Goal: Task Accomplishment & Management: Use online tool/utility

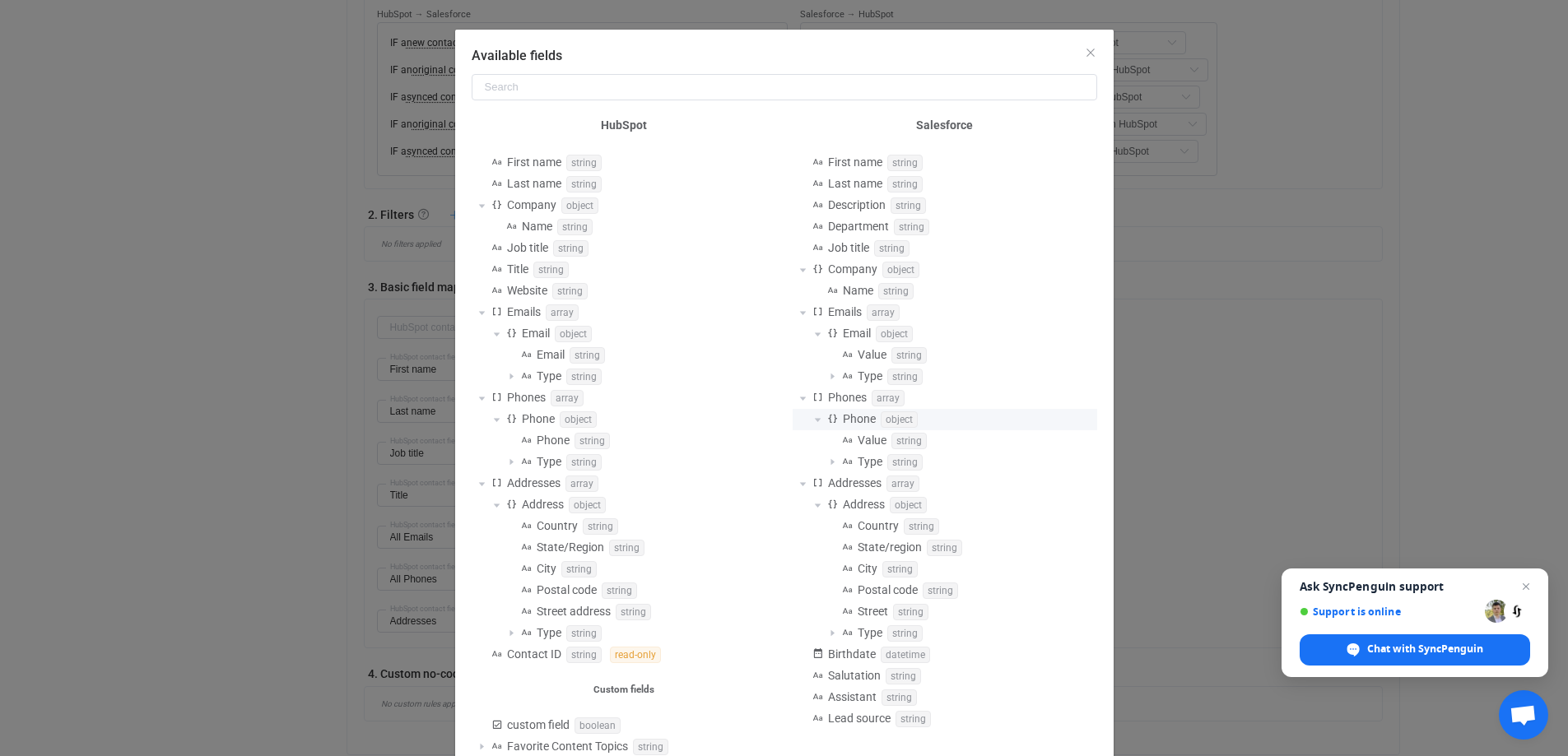
scroll to position [82, 0]
click at [864, 502] on span "Address" at bounding box center [864, 506] width 42 height 14
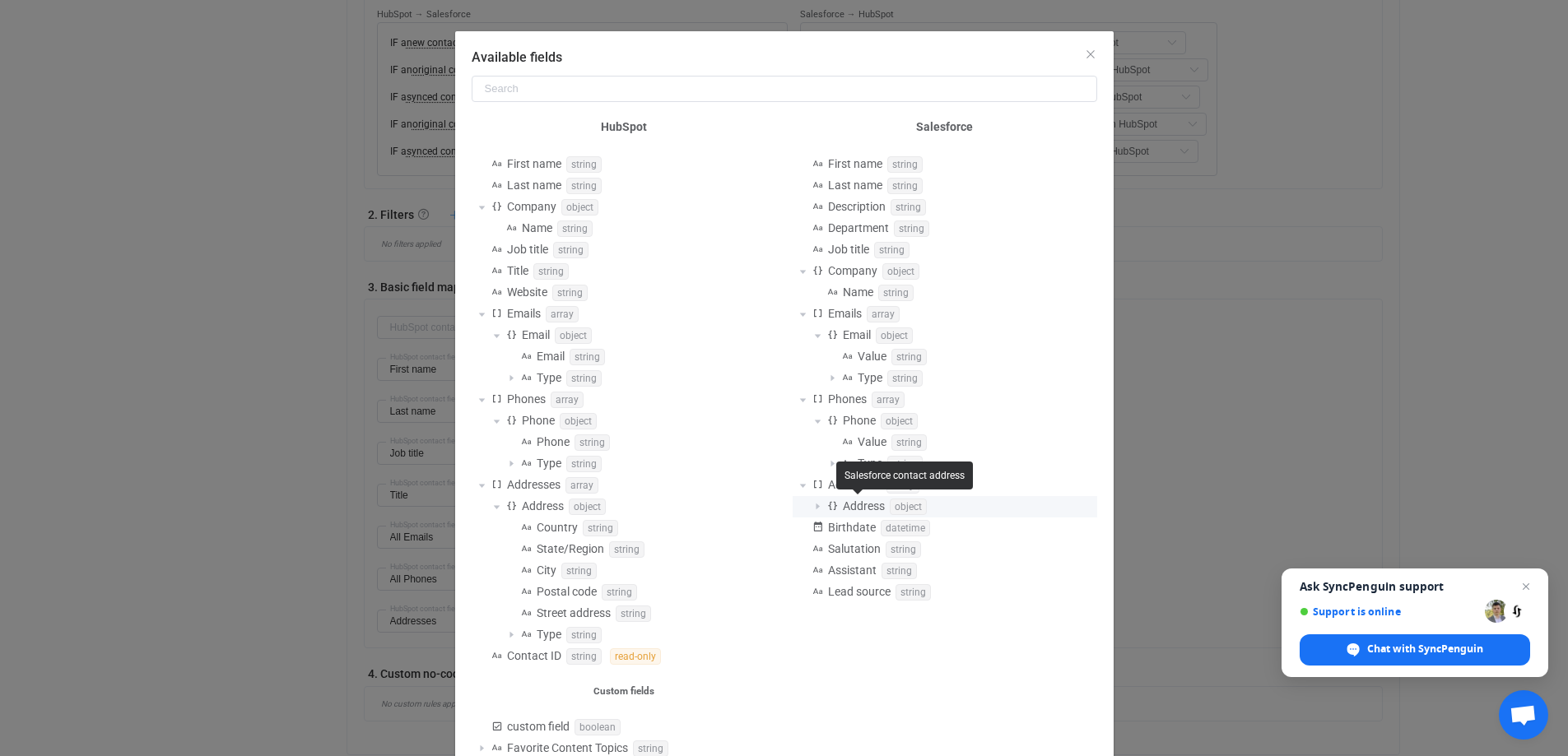
click at [863, 502] on span "Address" at bounding box center [864, 506] width 42 height 14
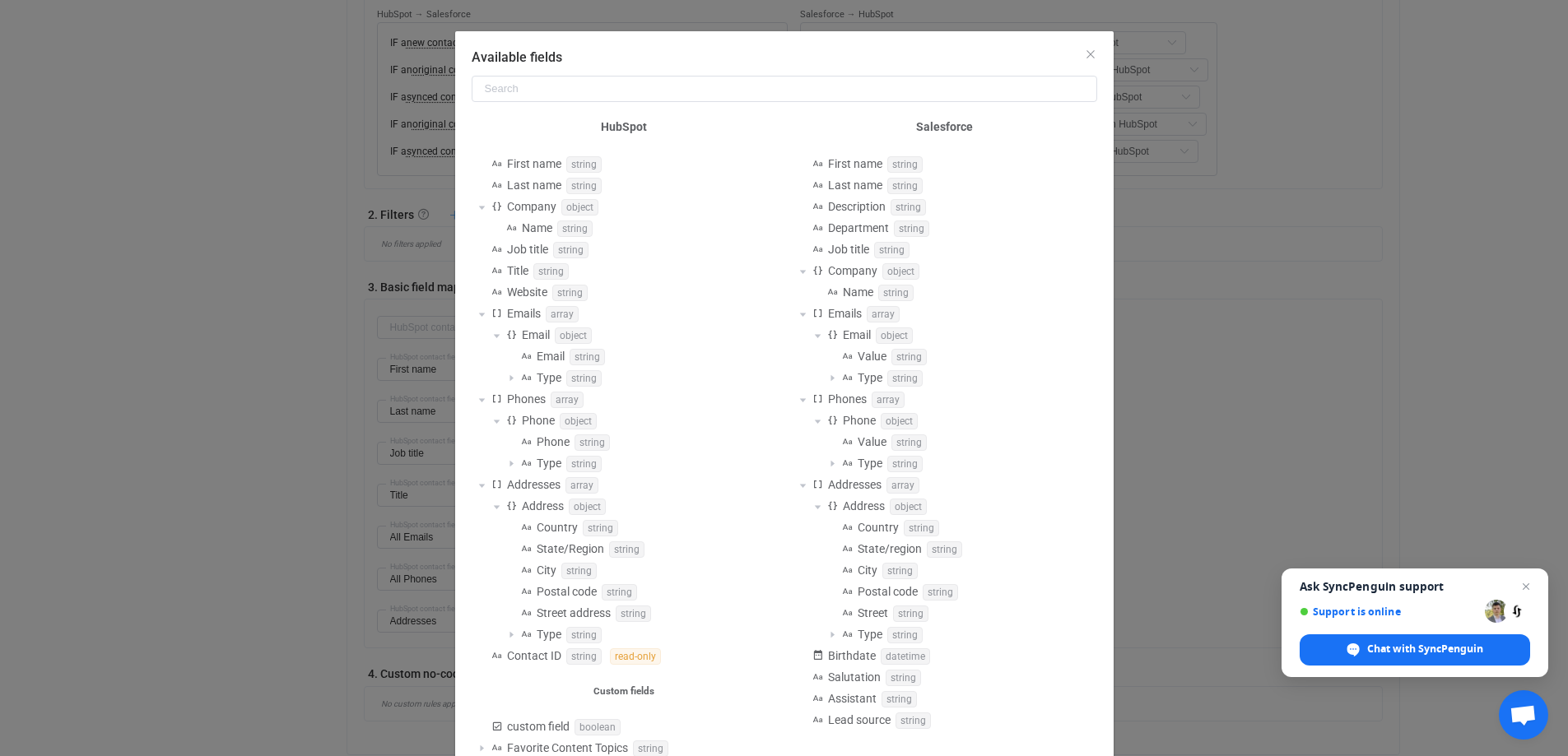
click at [1186, 488] on div "Available fields HubSpot First name string Last name string Company object Name…" at bounding box center [784, 378] width 1568 height 756
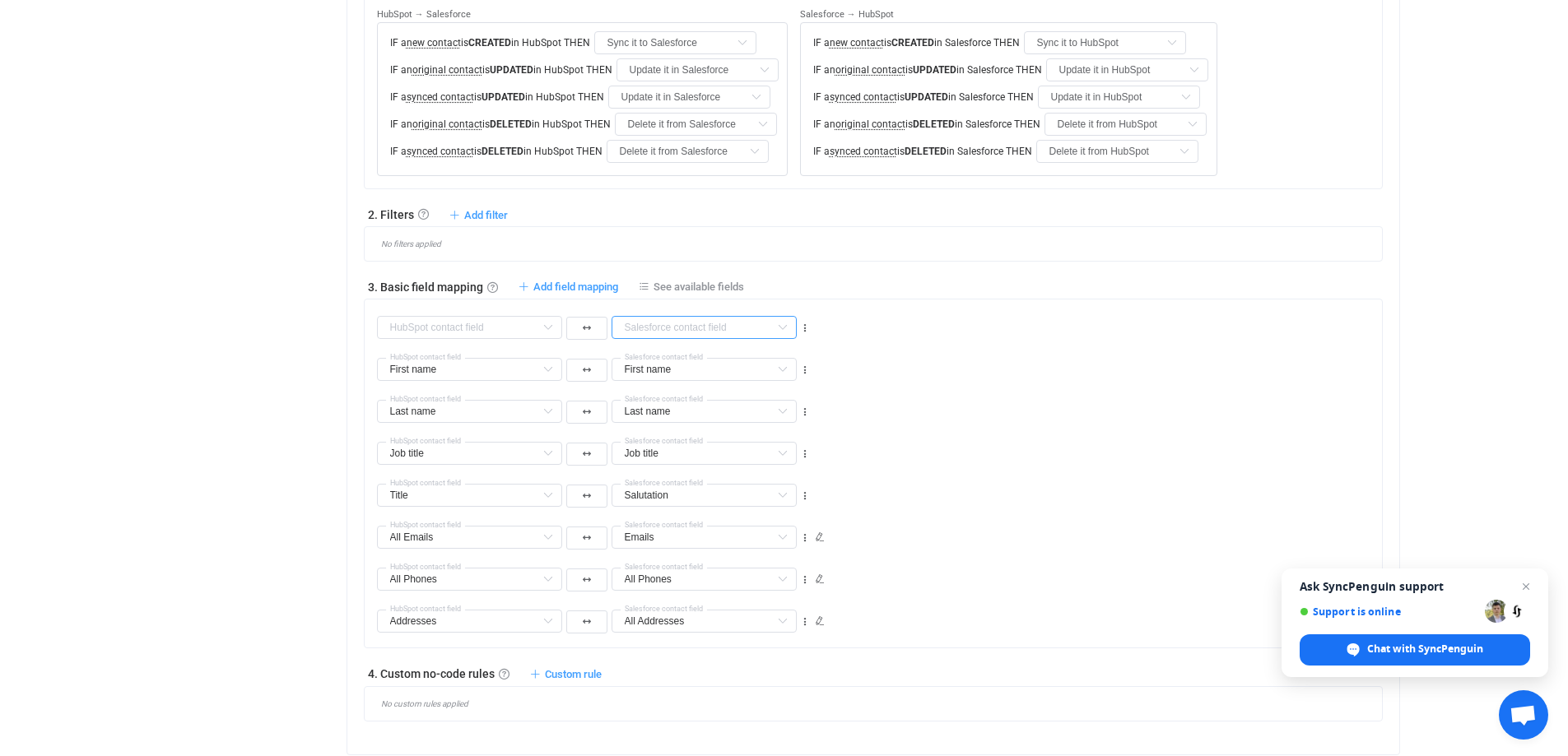
click at [700, 326] on input "text" at bounding box center [703, 327] width 185 height 23
click at [737, 390] on span "All Addresses → Country" at bounding box center [707, 391] width 126 height 14
click at [1098, 459] on div "Job title Company Default field Job title Default field Website Default field C…" at bounding box center [880, 447] width 1005 height 42
click at [698, 628] on input "text" at bounding box center [703, 621] width 185 height 23
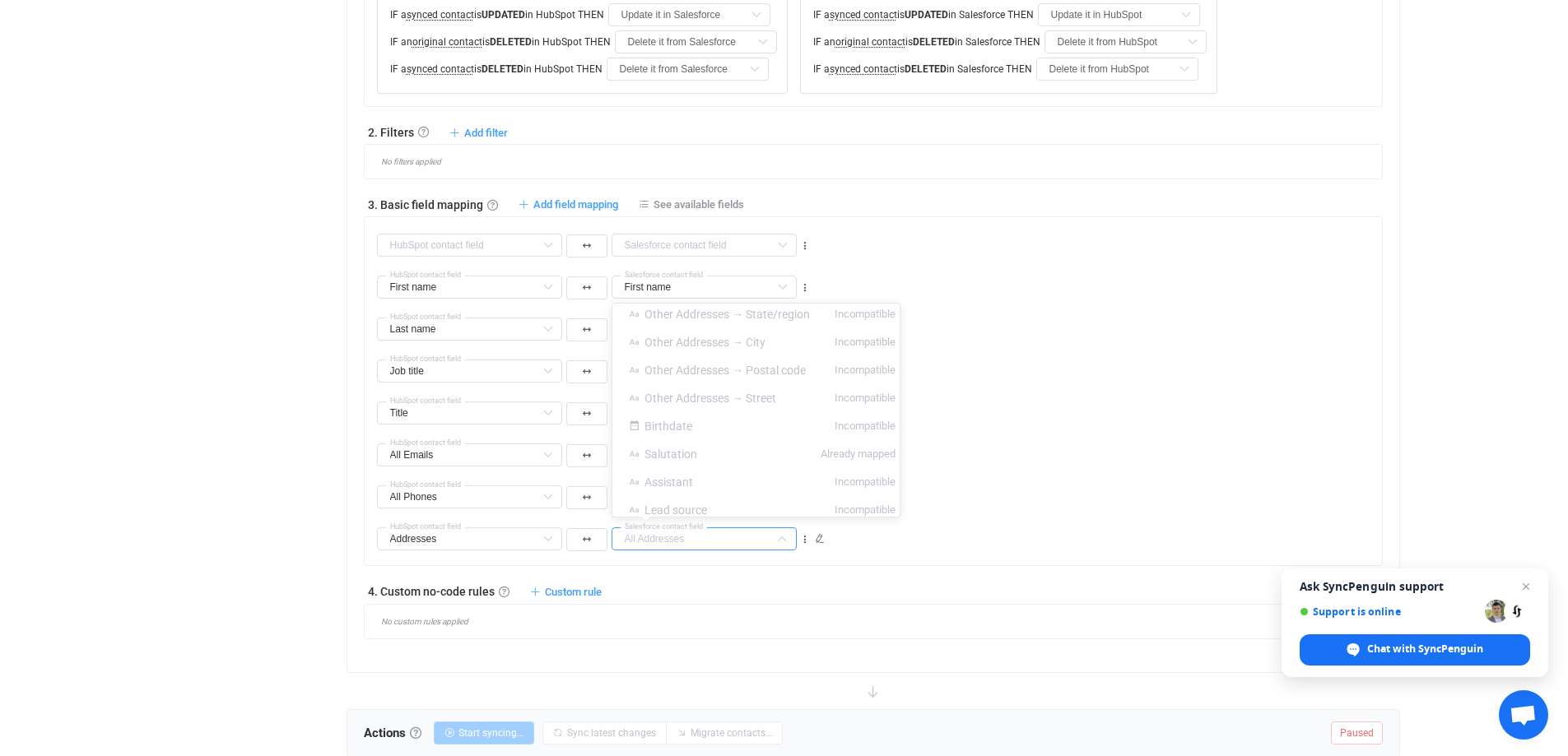
scroll to position [857, 0]
click at [1059, 553] on div "Addresses Company Default field Addresses Default field First name Already mapp…" at bounding box center [880, 532] width 1005 height 42
type input "All Addresses"
click at [820, 539] on icon at bounding box center [820, 539] width 10 height 10
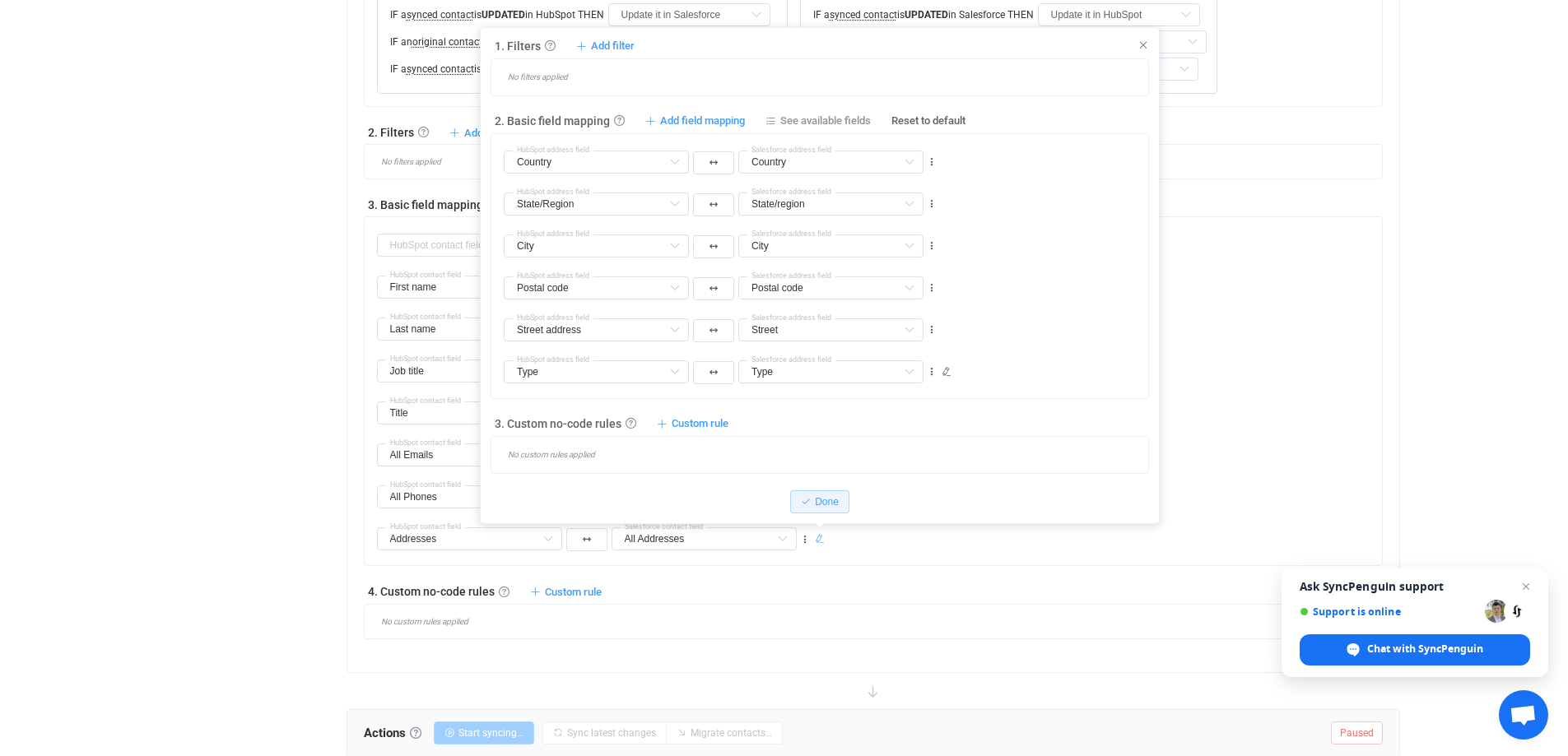
click at [820, 540] on icon at bounding box center [820, 539] width 10 height 10
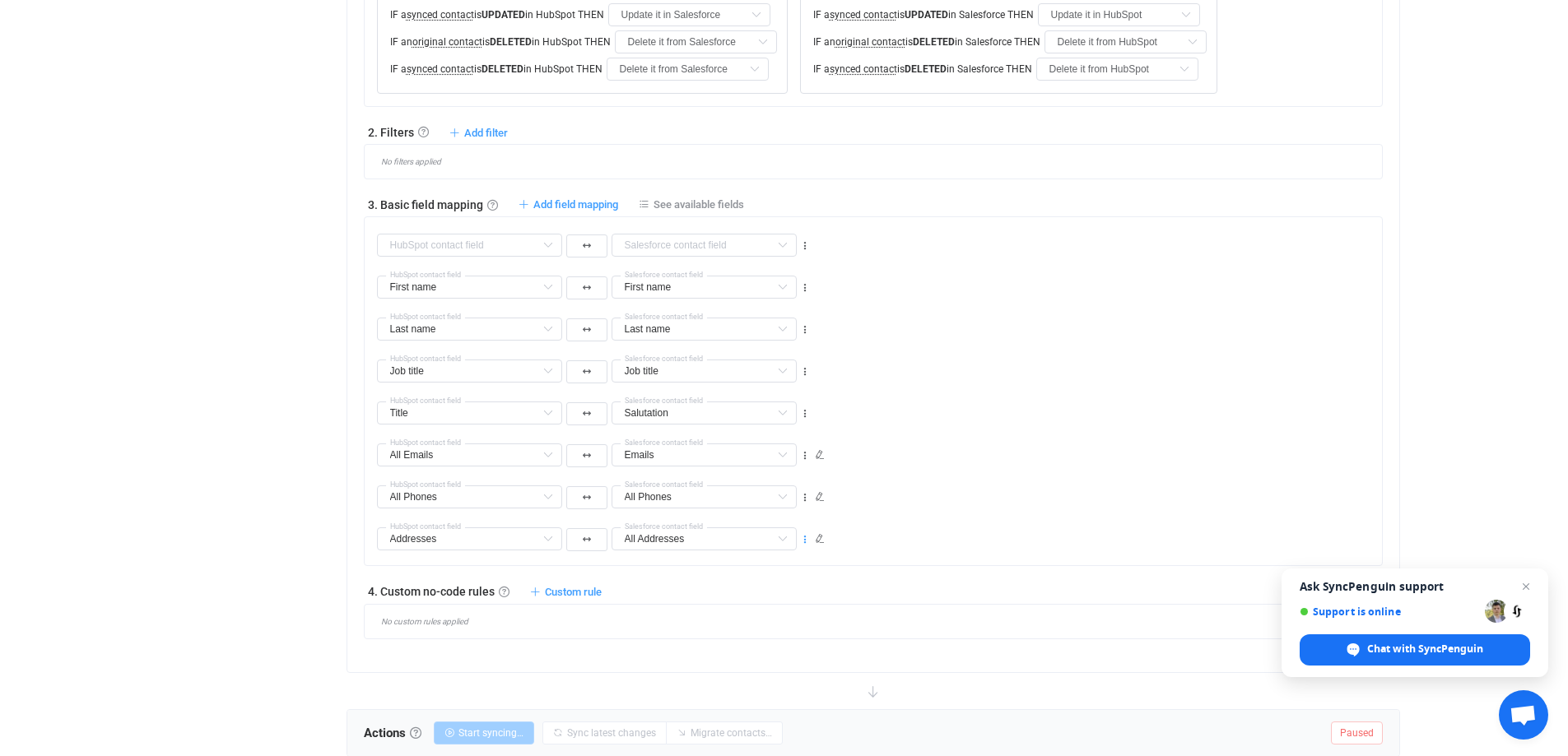
click at [807, 543] on icon at bounding box center [805, 540] width 12 height 12
click at [815, 541] on icon at bounding box center [820, 539] width 10 height 10
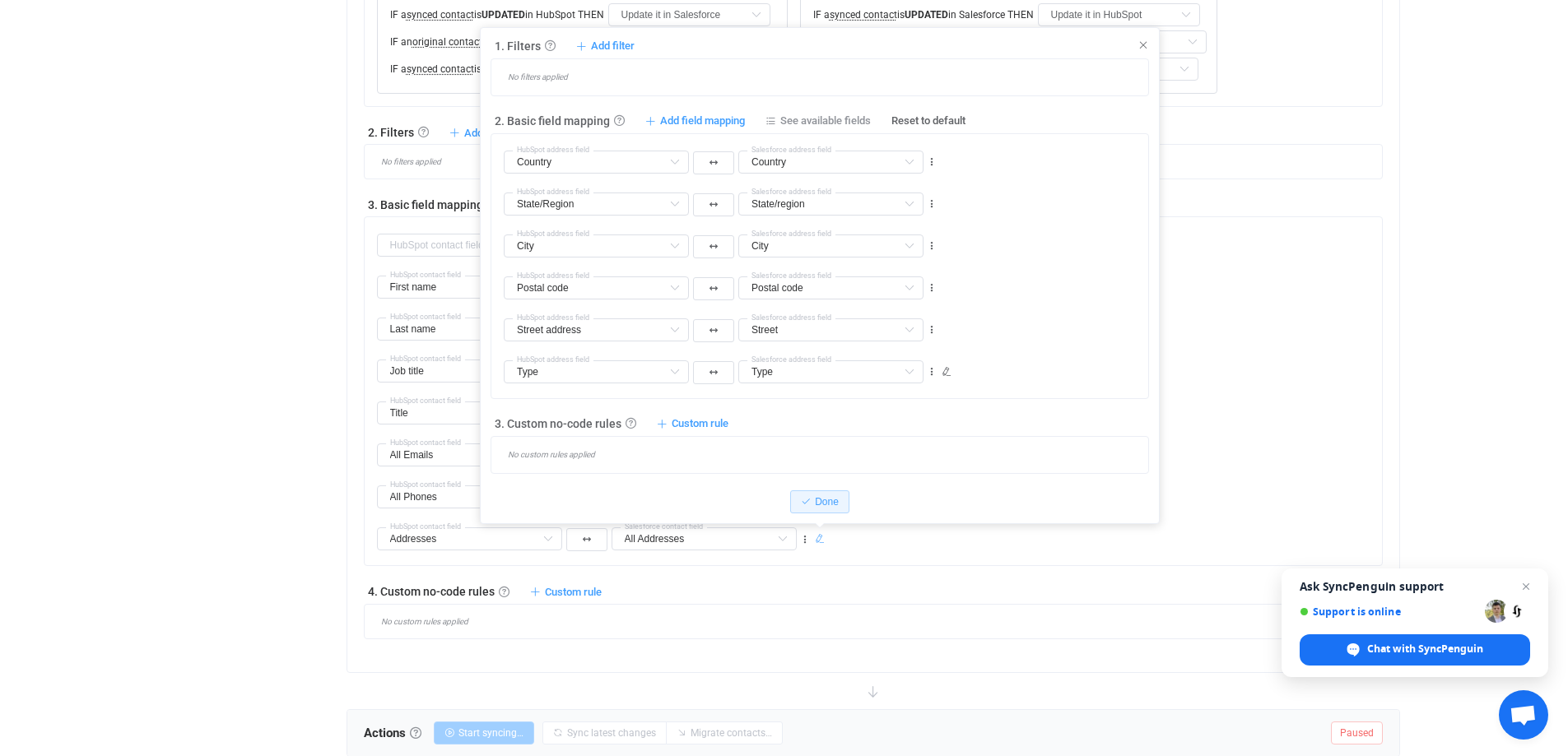
click at [817, 540] on icon at bounding box center [820, 539] width 10 height 10
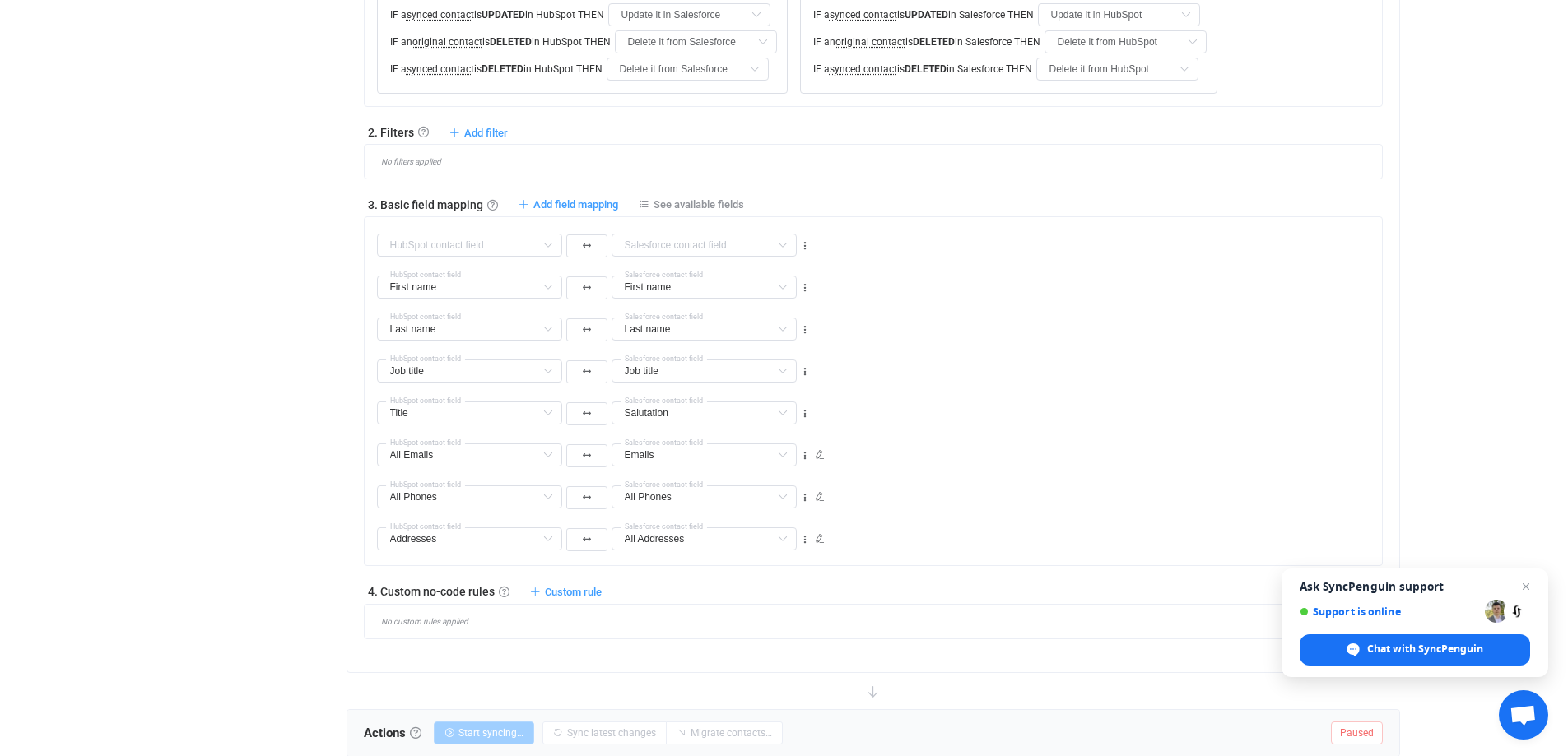
click at [1511, 233] on div "1 day of free trial left | data sync platform [PERSON_NAME][EMAIL_ADDRESS][PERS…" at bounding box center [784, 148] width 1568 height 1776
